Goal: Information Seeking & Learning: Compare options

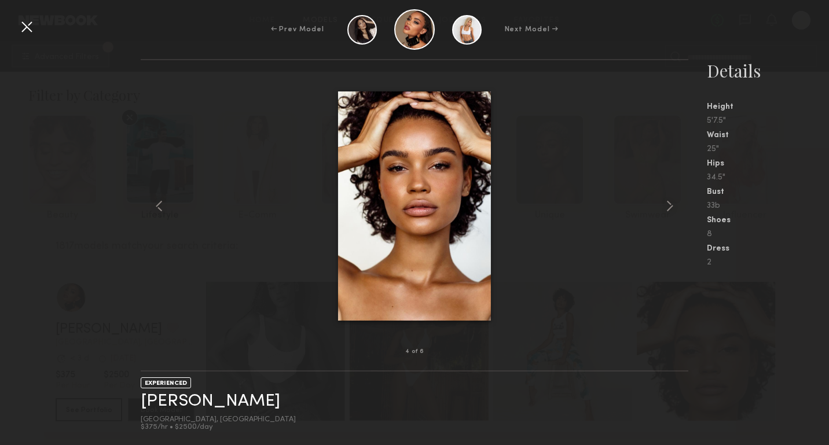
scroll to position [265, 0]
click at [644, 28] on div "← Prev Model Next Model →" at bounding box center [414, 29] width 829 height 41
click at [671, 210] on common-icon at bounding box center [669, 206] width 19 height 19
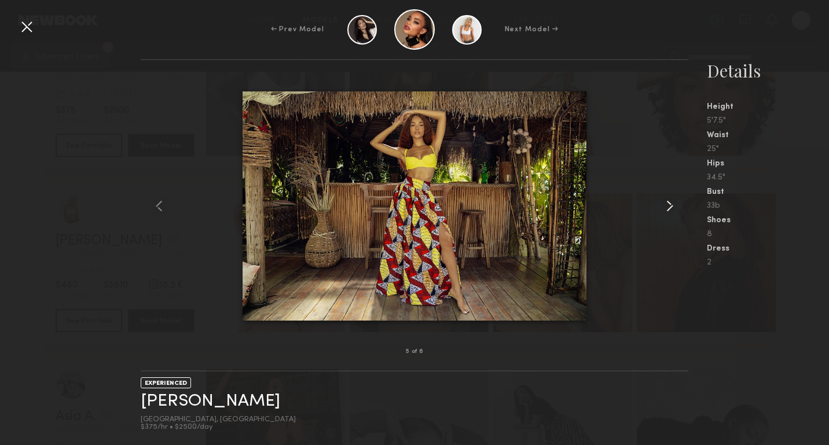
click at [671, 209] on common-icon at bounding box center [669, 206] width 19 height 19
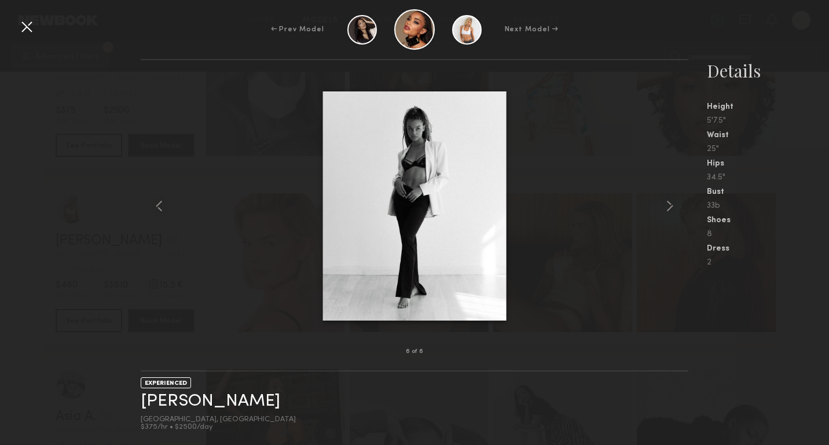
click at [26, 26] on div at bounding box center [26, 26] width 19 height 19
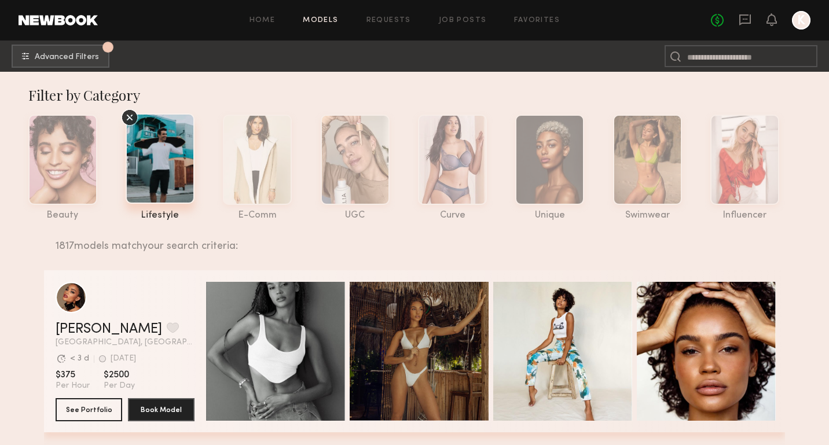
scroll to position [5, 0]
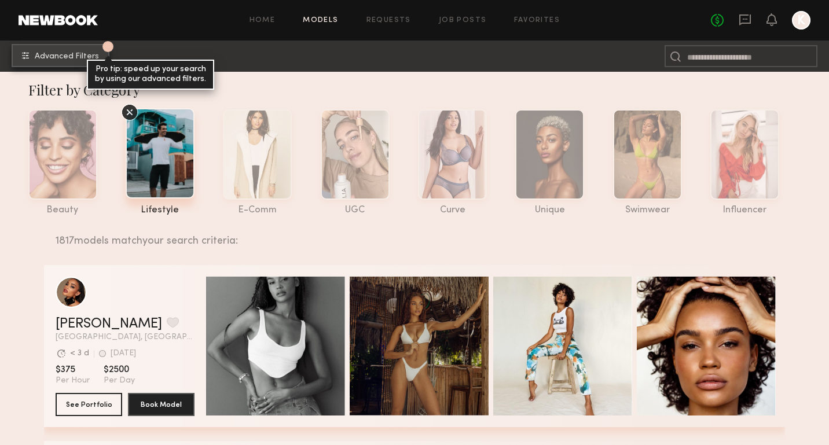
click at [50, 59] on span "Advanced Filters" at bounding box center [67, 57] width 64 height 8
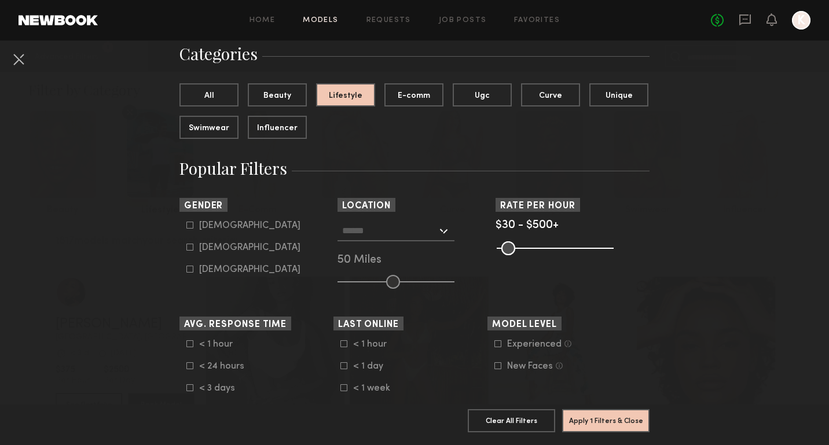
scroll to position [98, 0]
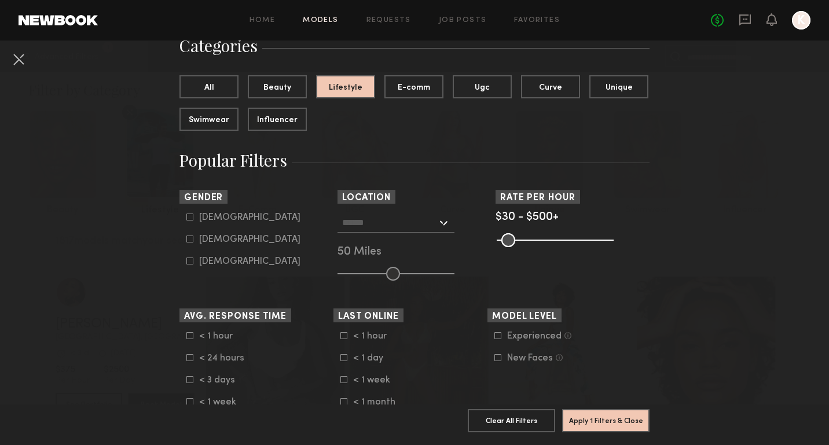
click at [190, 240] on icon at bounding box center [189, 239] width 7 height 7
type input "**"
click at [443, 221] on div at bounding box center [395, 222] width 117 height 21
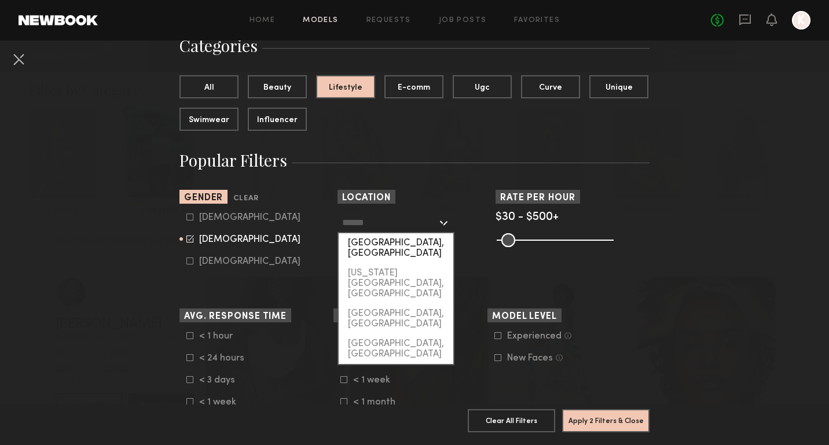
click at [413, 246] on div "[GEOGRAPHIC_DATA], [GEOGRAPHIC_DATA]" at bounding box center [396, 248] width 115 height 30
type input "**********"
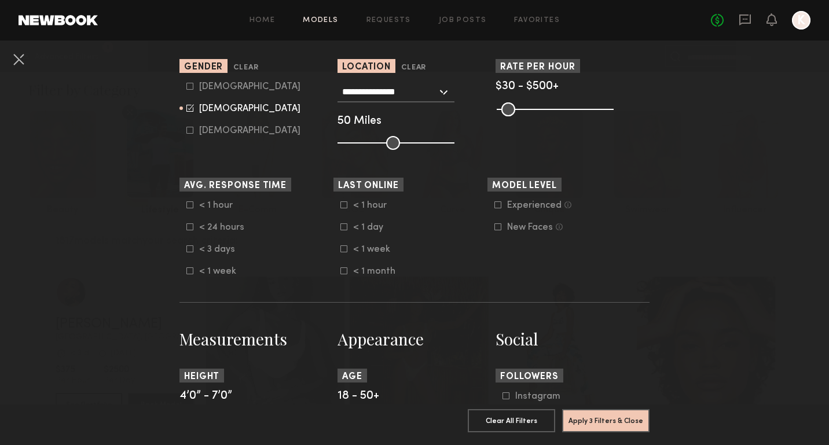
scroll to position [234, 0]
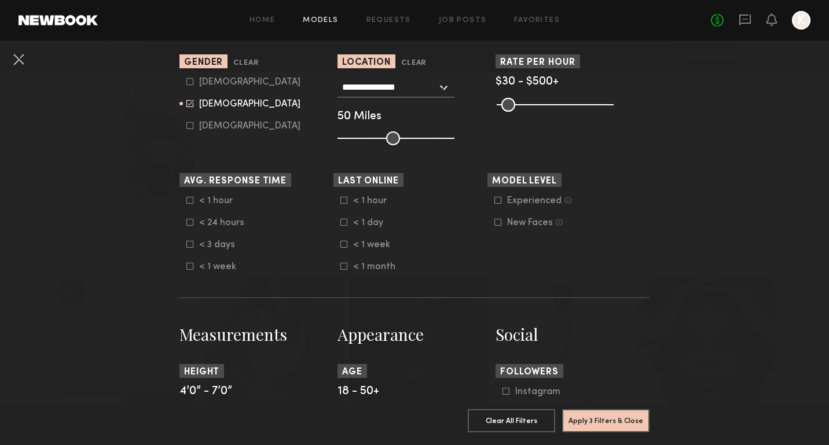
click at [497, 196] on common-framework-checkbox "Experienced Talent we’ve deemed to have ample paid, professional modeling exper…" at bounding box center [567, 201] width 147 height 10
click at [498, 200] on icon at bounding box center [497, 200] width 7 height 7
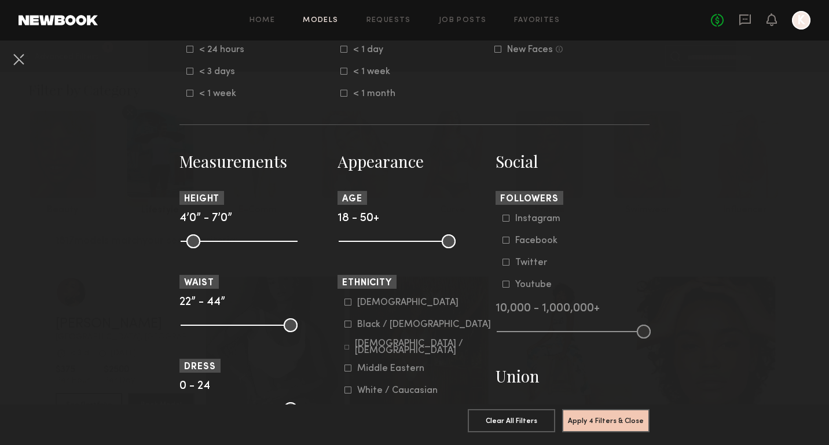
scroll to position [409, 0]
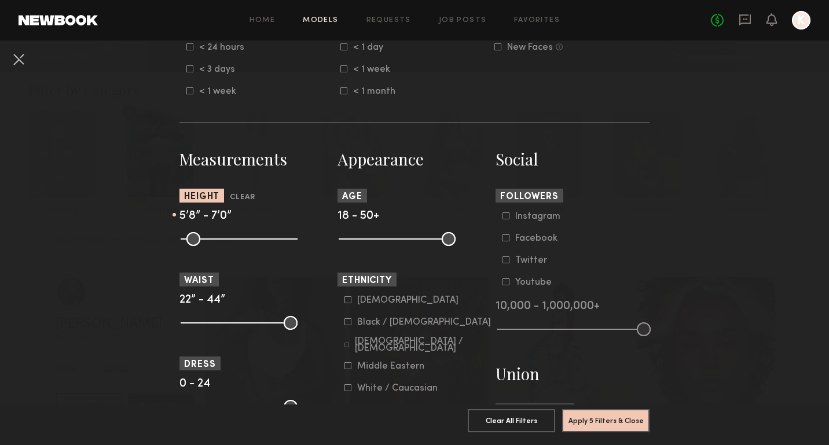
drag, startPoint x: 187, startPoint y: 237, endPoint x: 245, endPoint y: 238, distance: 58.5
type input "**"
click at [245, 238] on input "range" at bounding box center [239, 239] width 117 height 14
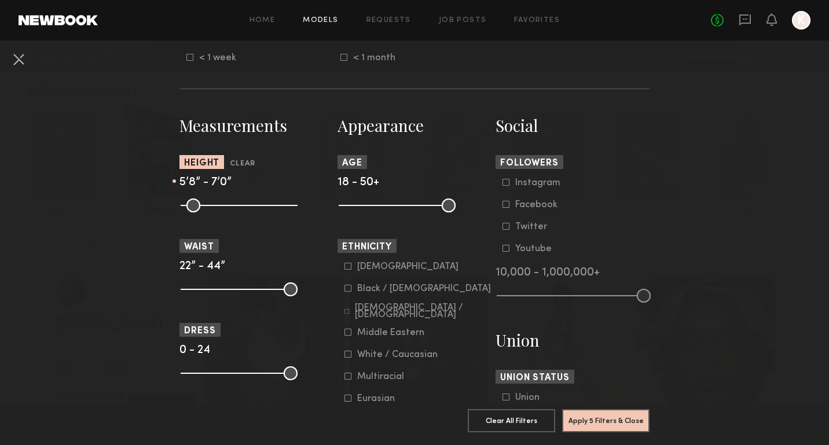
scroll to position [467, 0]
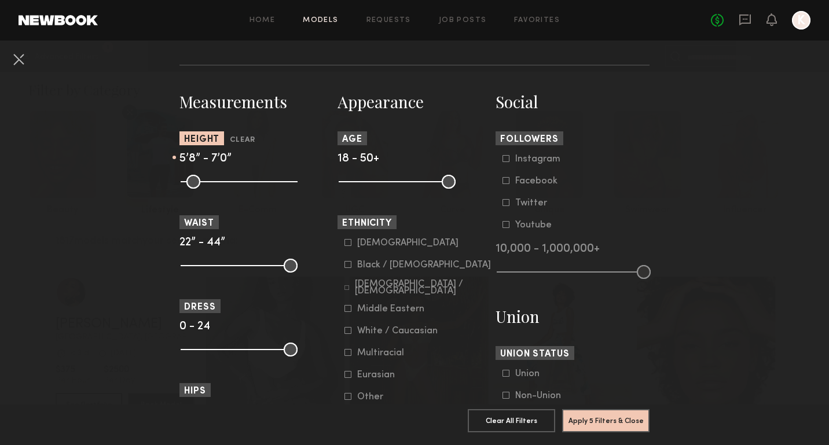
click at [348, 266] on icon at bounding box center [347, 264] width 7 height 7
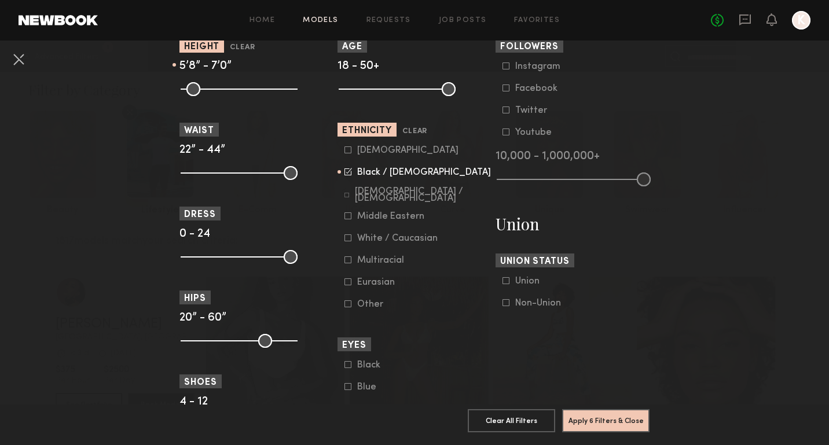
scroll to position [563, 0]
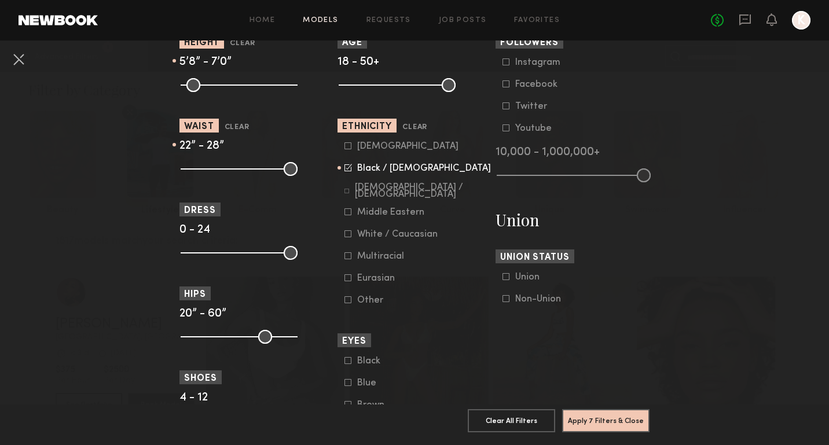
drag, startPoint x: 288, startPoint y: 168, endPoint x: 217, endPoint y: 169, distance: 70.6
type input "**"
click at [217, 169] on input "range" at bounding box center [239, 169] width 117 height 14
drag, startPoint x: 292, startPoint y: 255, endPoint x: 211, endPoint y: 255, distance: 81.6
type input "*"
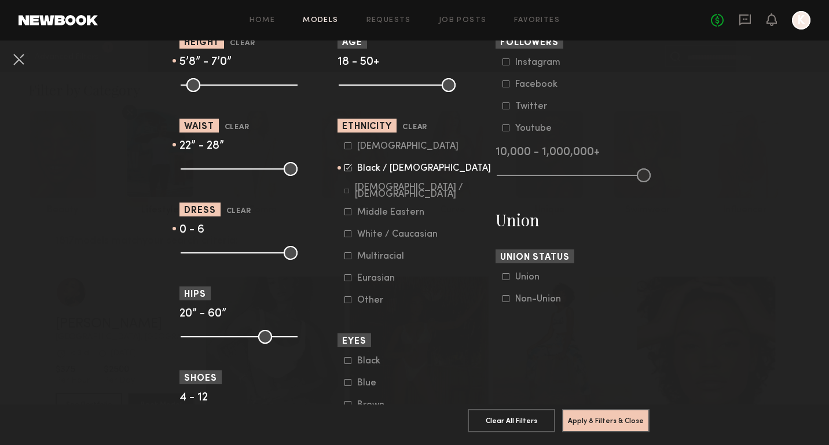
click at [211, 255] on input "range" at bounding box center [239, 253] width 117 height 14
drag, startPoint x: 292, startPoint y: 339, endPoint x: 225, endPoint y: 340, distance: 67.8
click at [225, 340] on input "range" at bounding box center [239, 337] width 117 height 14
type input "**"
click at [229, 343] on input "range" at bounding box center [239, 337] width 117 height 14
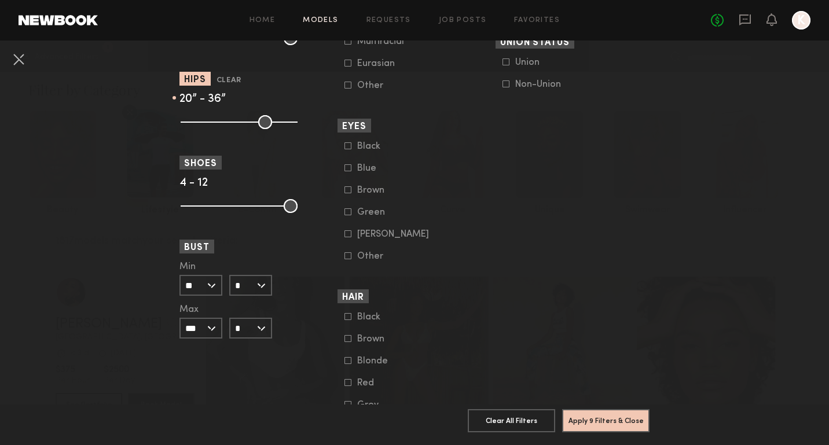
scroll to position [782, 0]
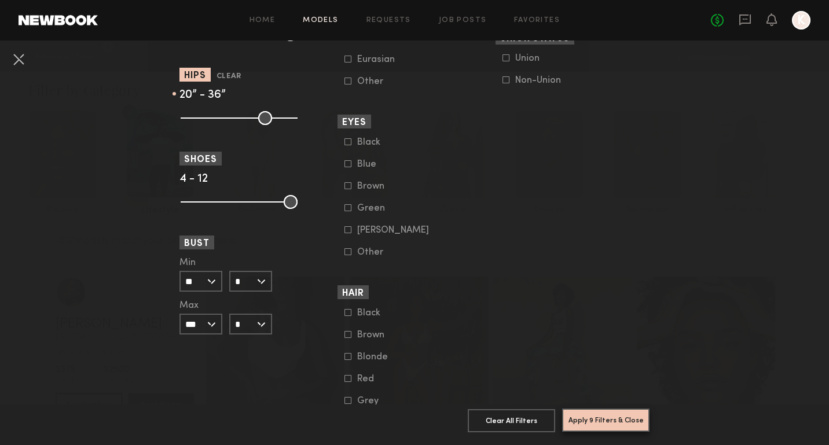
click at [615, 422] on button "Apply 9 Filters & Close" at bounding box center [605, 420] width 87 height 23
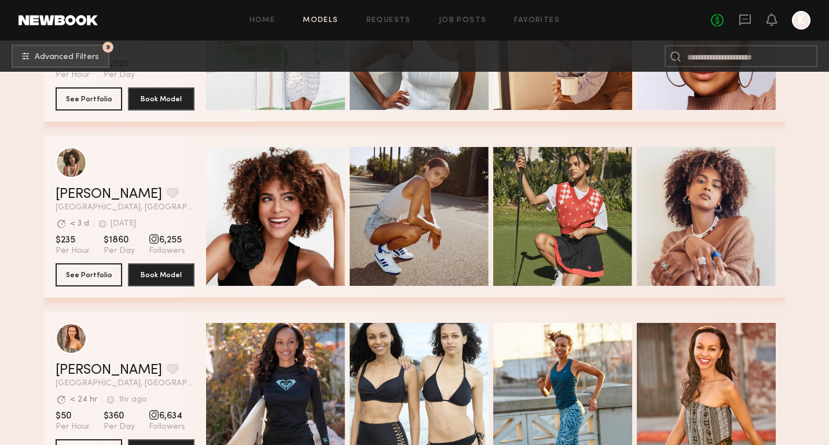
scroll to position [2070, 0]
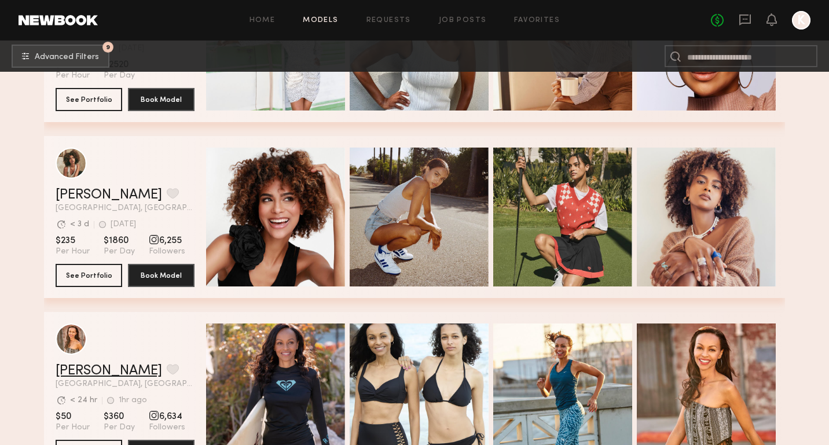
click at [90, 371] on link "[PERSON_NAME]" at bounding box center [109, 371] width 107 height 14
click at [151, 239] on div "grid" at bounding box center [154, 239] width 10 height 10
click at [172, 240] on span "6,255" at bounding box center [167, 241] width 36 height 12
click at [83, 196] on link "[PERSON_NAME]" at bounding box center [109, 195] width 107 height 14
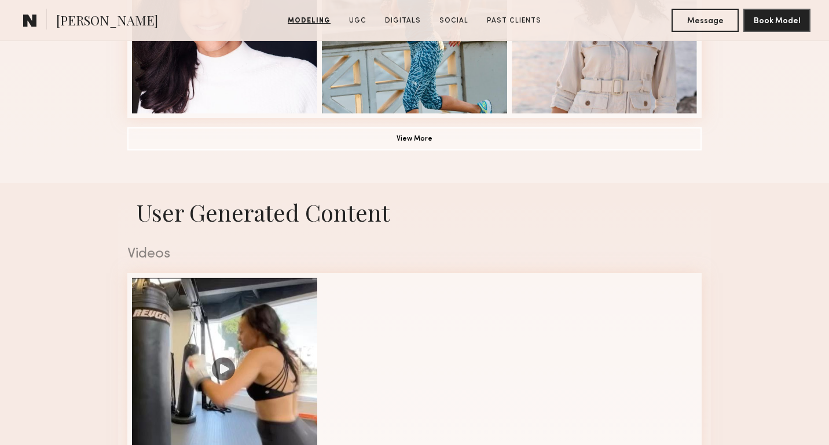
scroll to position [985, 0]
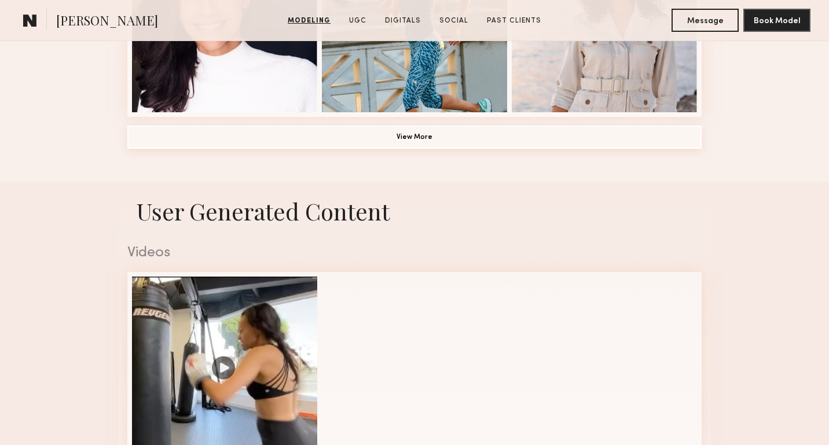
click at [252, 140] on button "View More" at bounding box center [414, 137] width 574 height 23
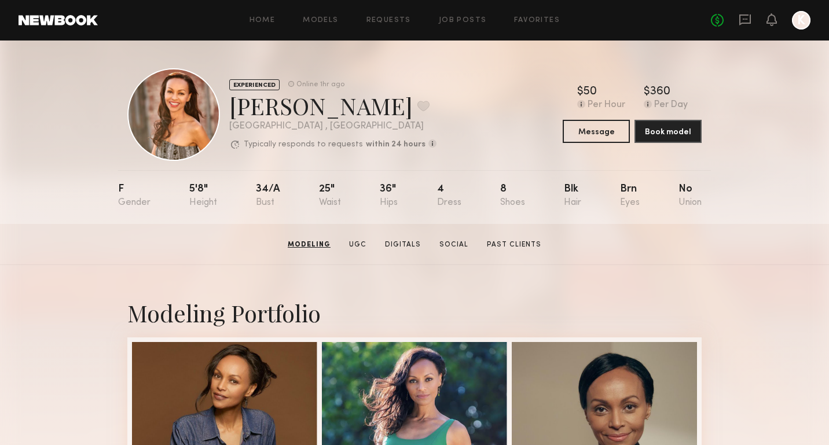
scroll to position [0, 0]
